Goal: Ask a question: Seek information or help from site administrators or community

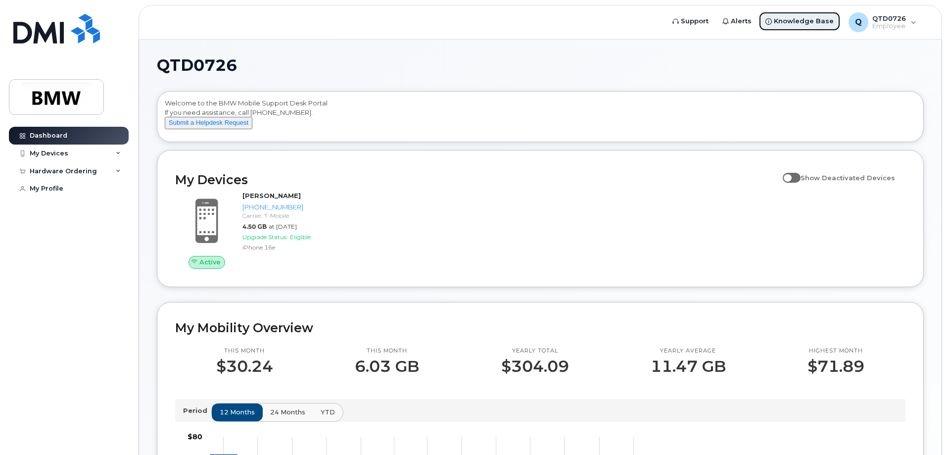
click at [788, 20] on span "Knowledge Base" at bounding box center [804, 21] width 60 height 10
click at [117, 150] on div "My Devices" at bounding box center [69, 154] width 120 height 18
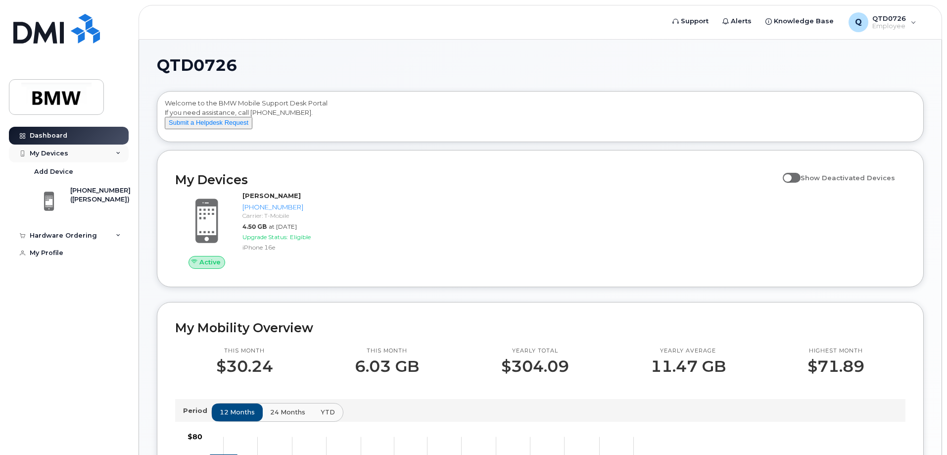
click at [117, 150] on div "My Devices" at bounding box center [69, 154] width 120 height 18
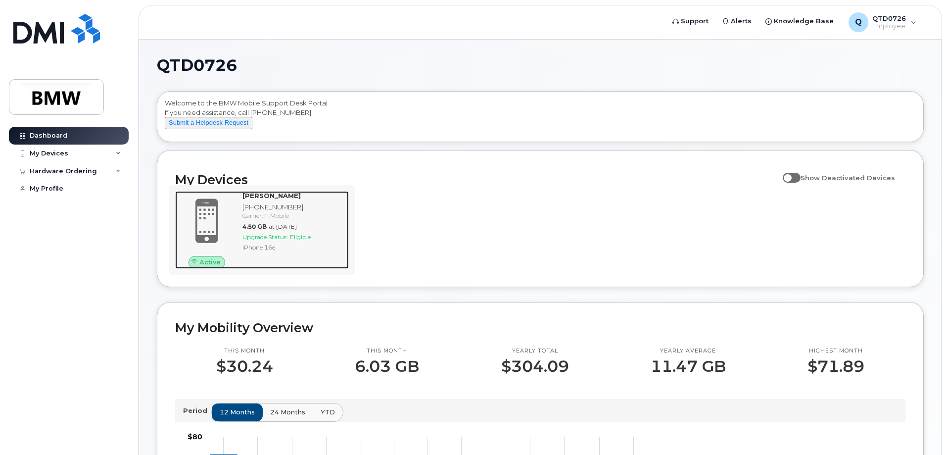
click at [235, 250] on div at bounding box center [206, 221] width 63 height 60
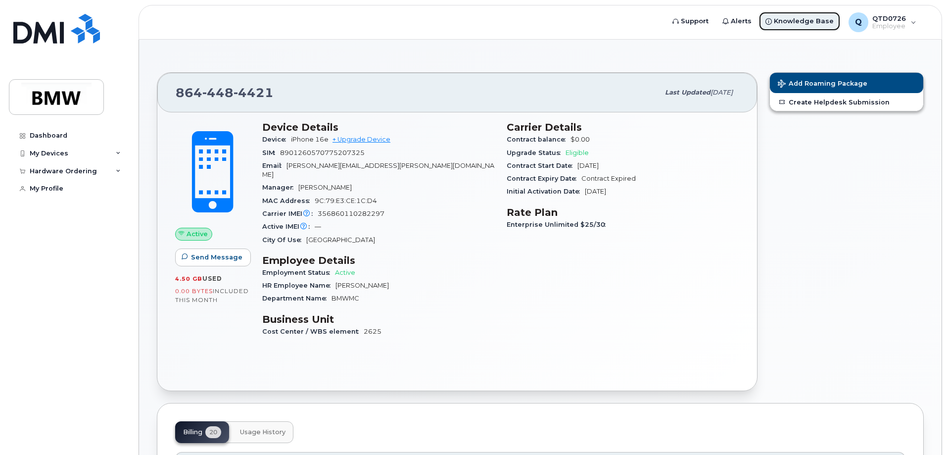
click at [783, 25] on span "Knowledge Base" at bounding box center [804, 21] width 60 height 10
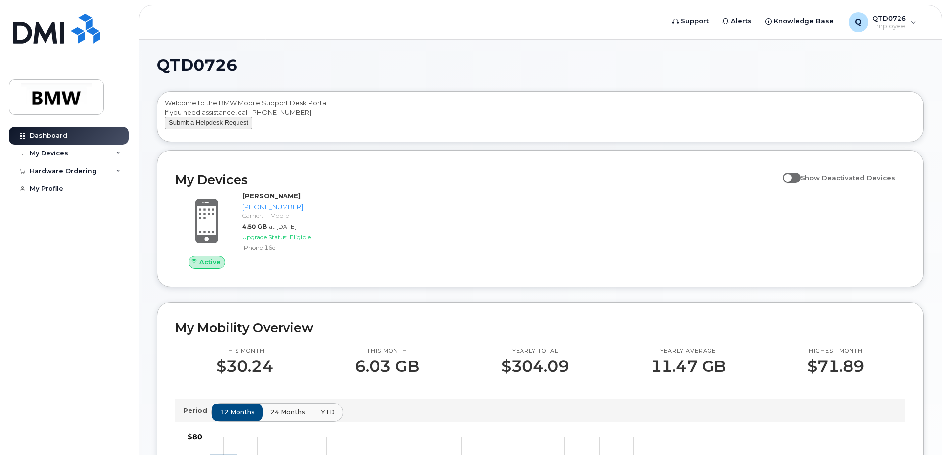
click at [234, 129] on button "Submit a Helpdesk Request" at bounding box center [209, 123] width 88 height 12
